Goal: Find specific page/section: Find specific page/section

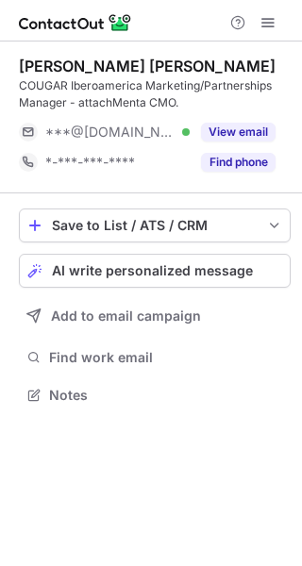
scroll to position [382, 302]
